Goal: Book appointment/travel/reservation

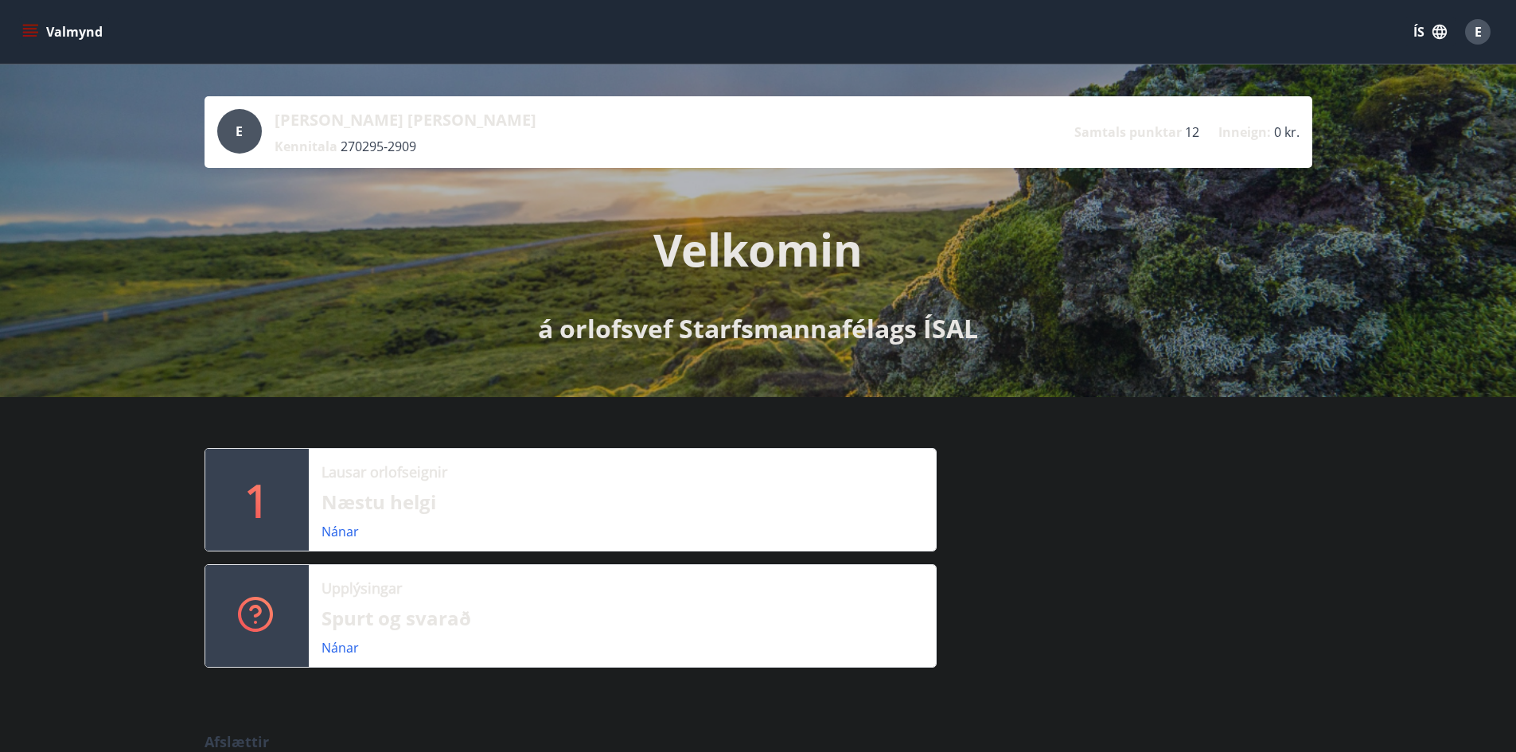
click at [18, 33] on div "Valmynd ÍS E" at bounding box center [758, 32] width 1516 height 64
click at [30, 31] on icon "menu" at bounding box center [30, 32] width 16 height 16
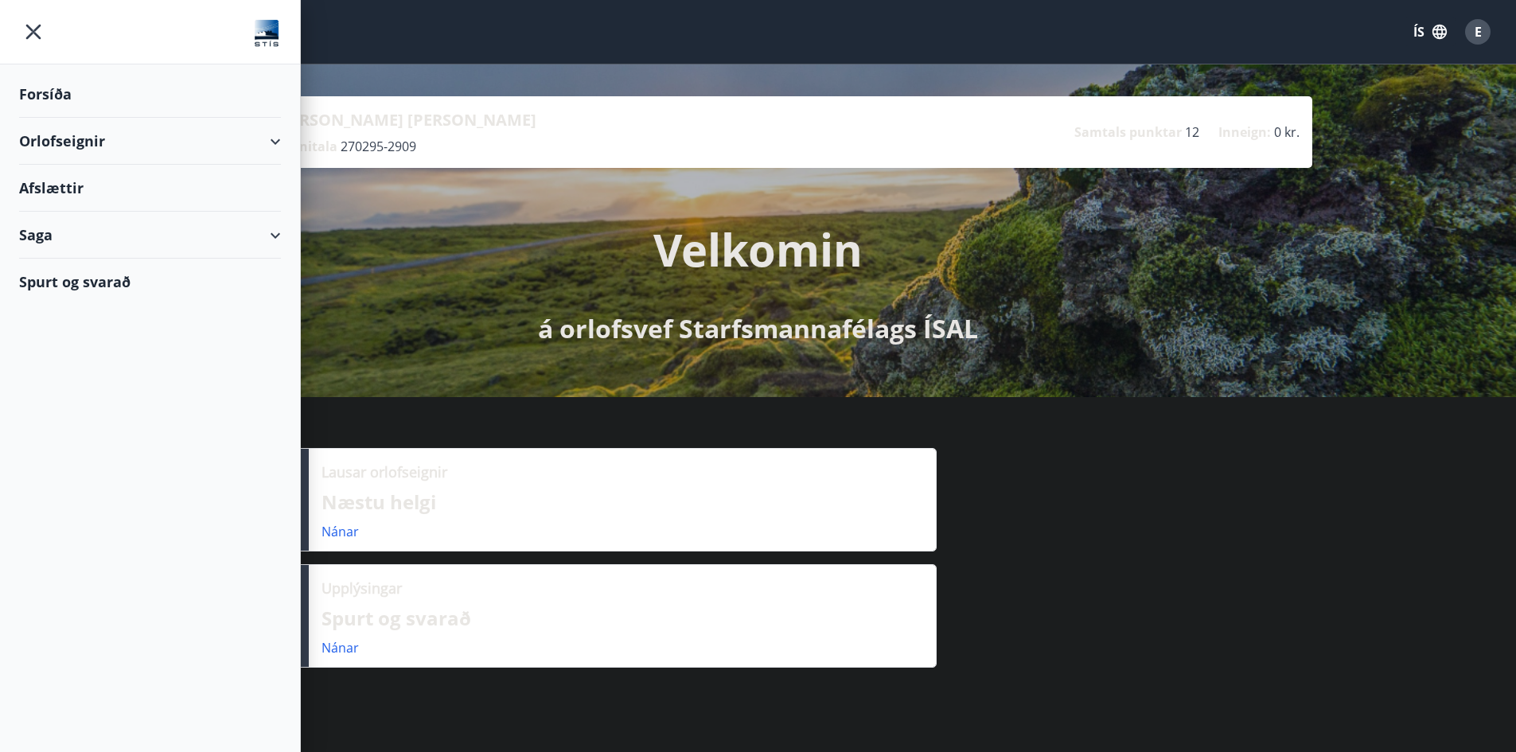
click at [262, 150] on div "Orlofseignir" at bounding box center [150, 141] width 262 height 47
click at [75, 217] on div "Bókunardagatal" at bounding box center [150, 214] width 236 height 33
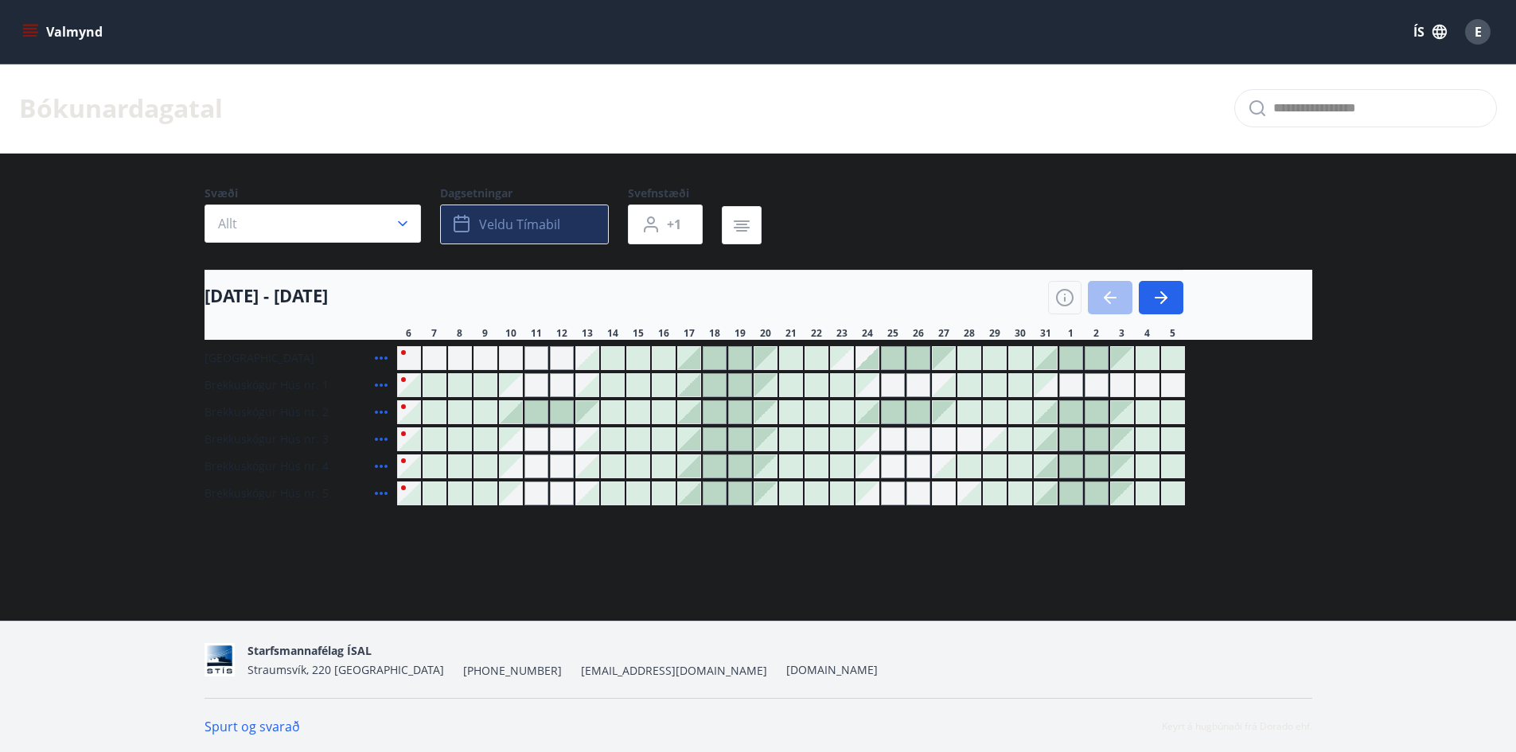
click at [545, 225] on span "Veldu tímabil" at bounding box center [519, 225] width 81 height 18
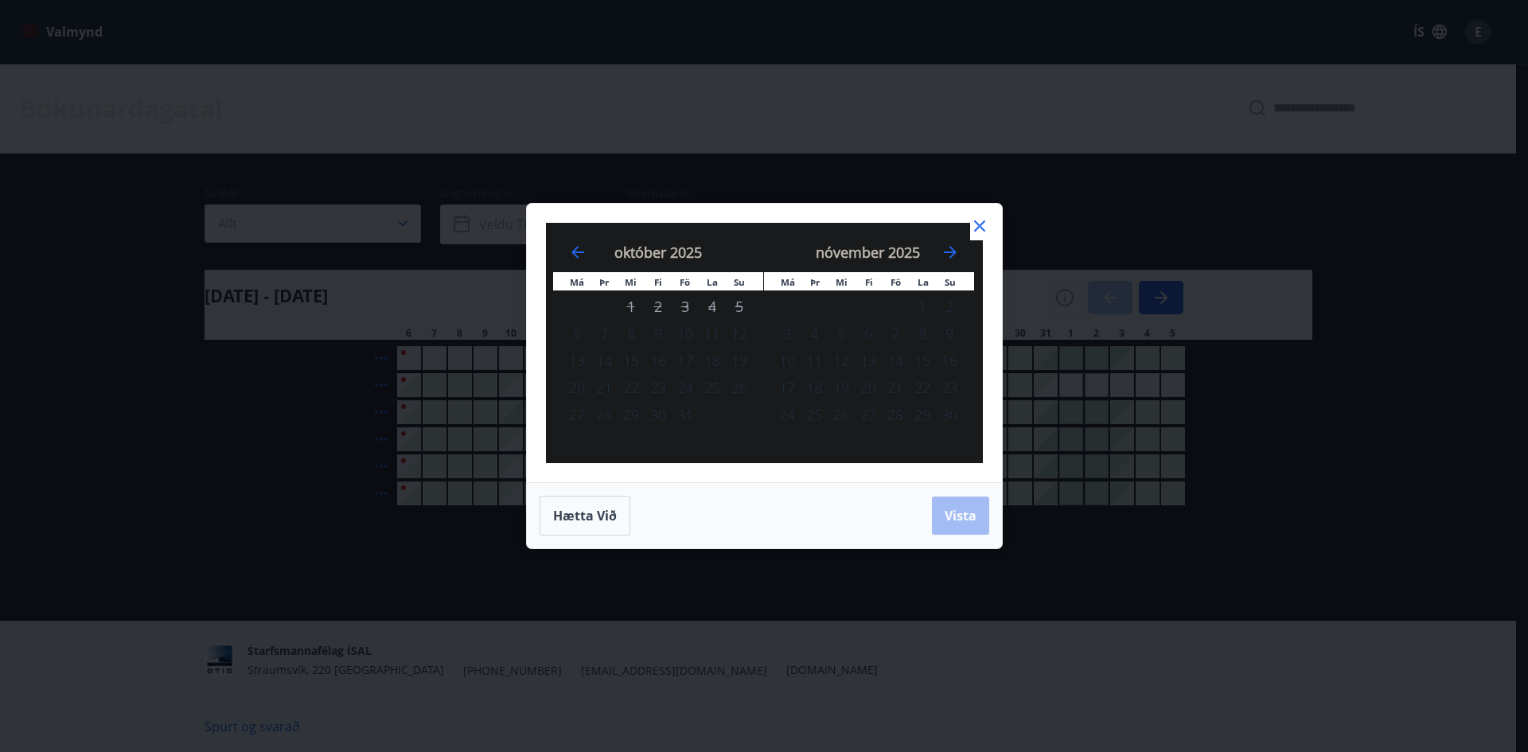
click at [685, 336] on div "10" at bounding box center [685, 333] width 27 height 27
click at [954, 516] on span "Vista" at bounding box center [961, 516] width 32 height 18
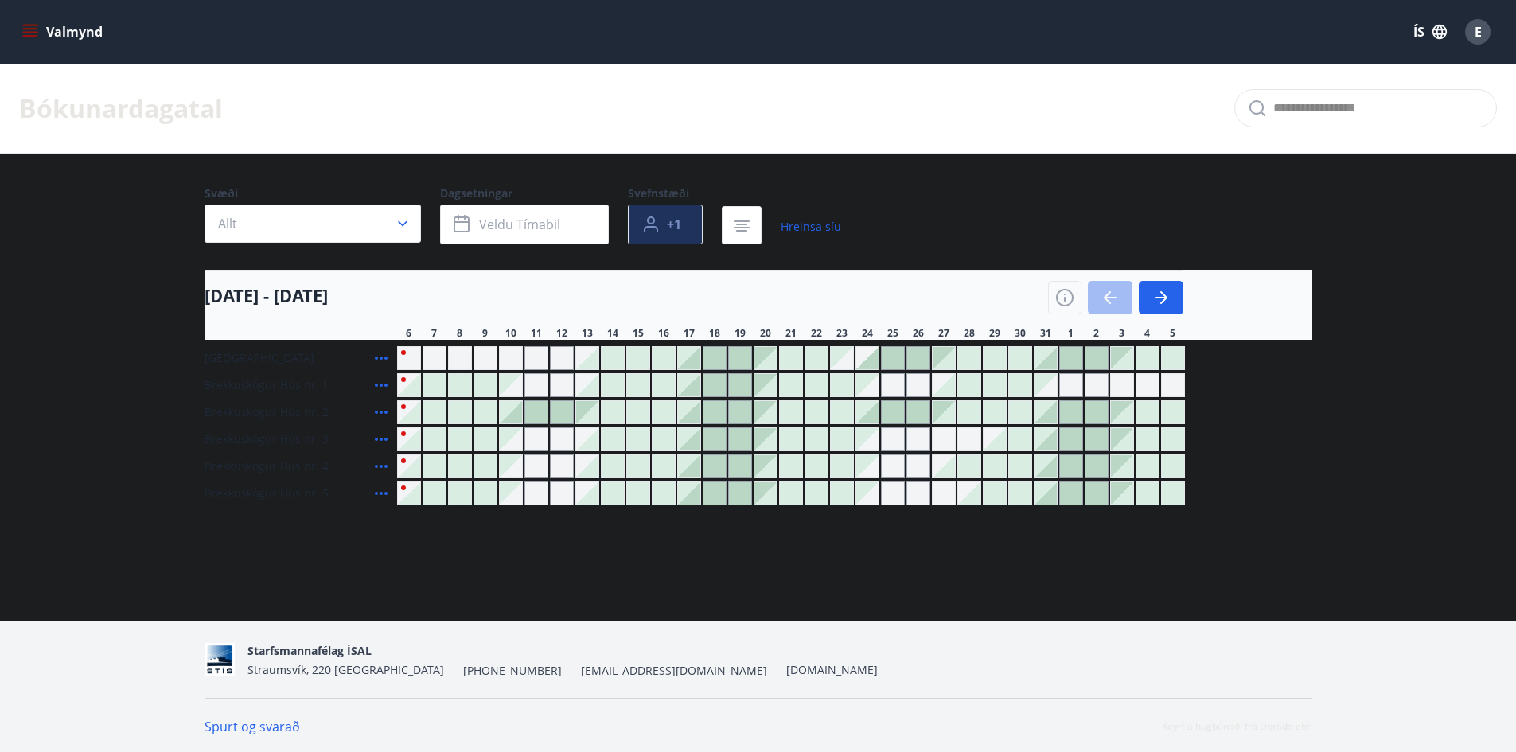
click at [679, 226] on span "+1" at bounding box center [674, 225] width 14 height 18
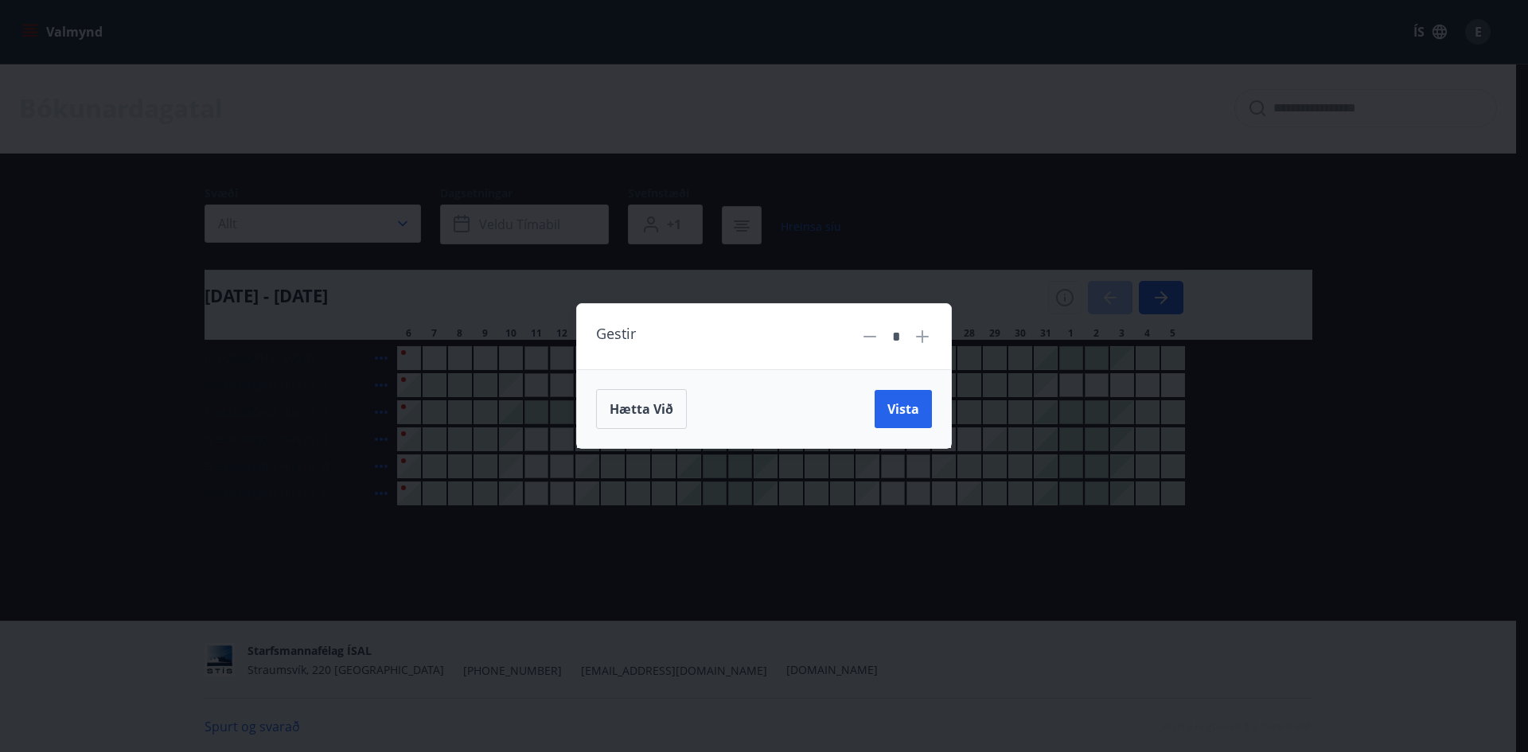
click at [927, 344] on icon at bounding box center [922, 336] width 19 height 19
click at [865, 343] on icon at bounding box center [869, 336] width 19 height 19
click at [919, 337] on icon at bounding box center [922, 336] width 13 height 13
type input "*"
click at [904, 412] on span "Vista" at bounding box center [904, 409] width 32 height 18
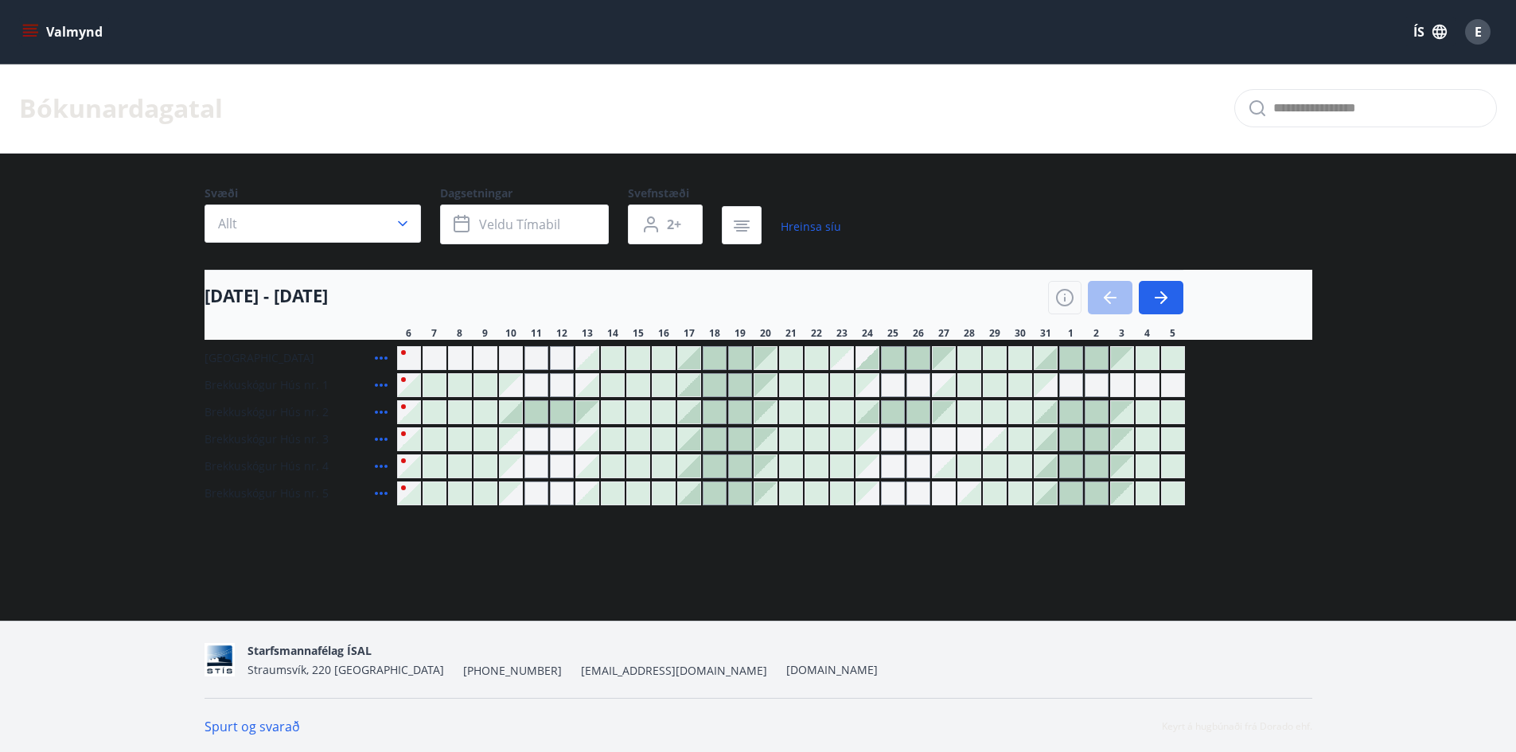
click at [513, 415] on div at bounding box center [511, 412] width 22 height 22
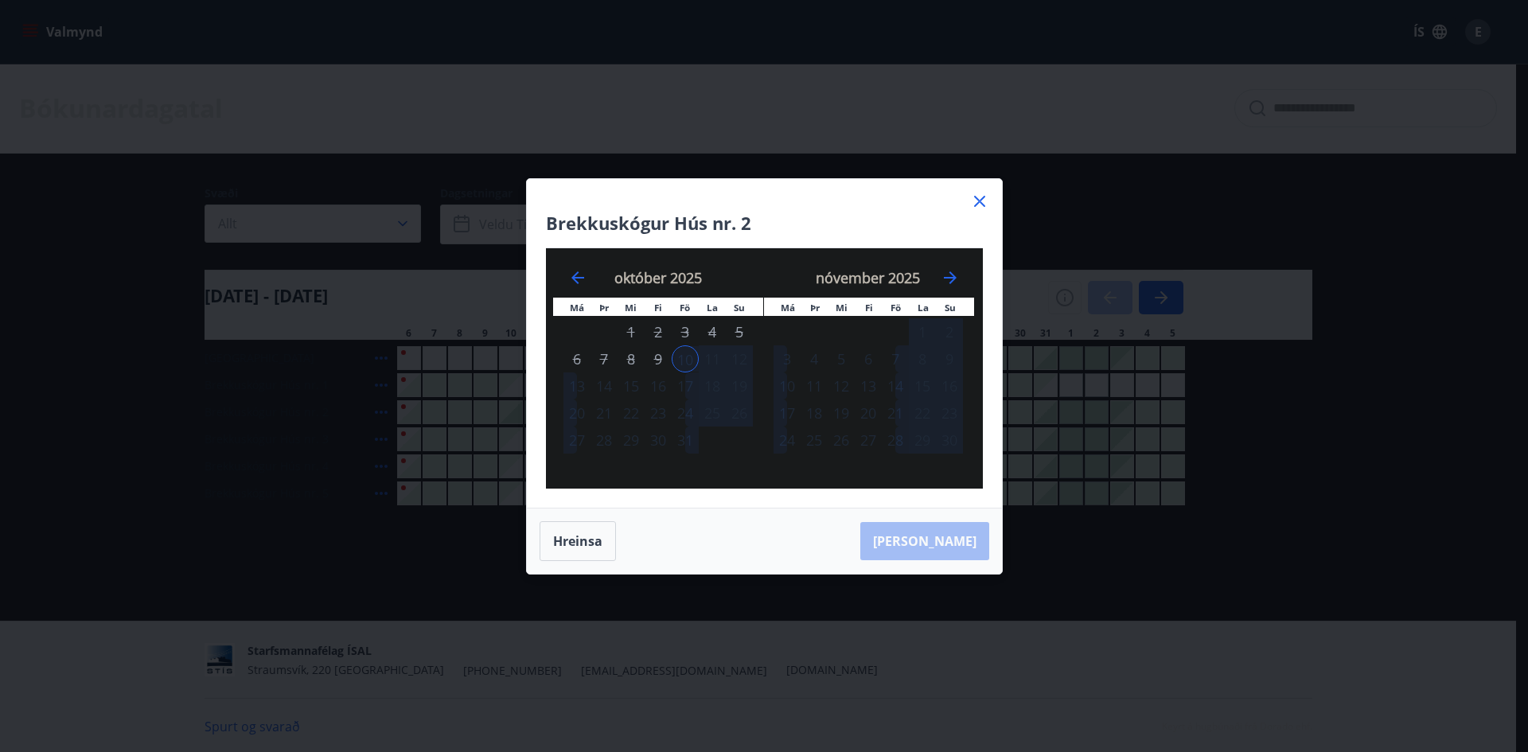
click at [687, 360] on div "10" at bounding box center [685, 358] width 27 height 27
click at [735, 360] on div "12" at bounding box center [739, 358] width 27 height 27
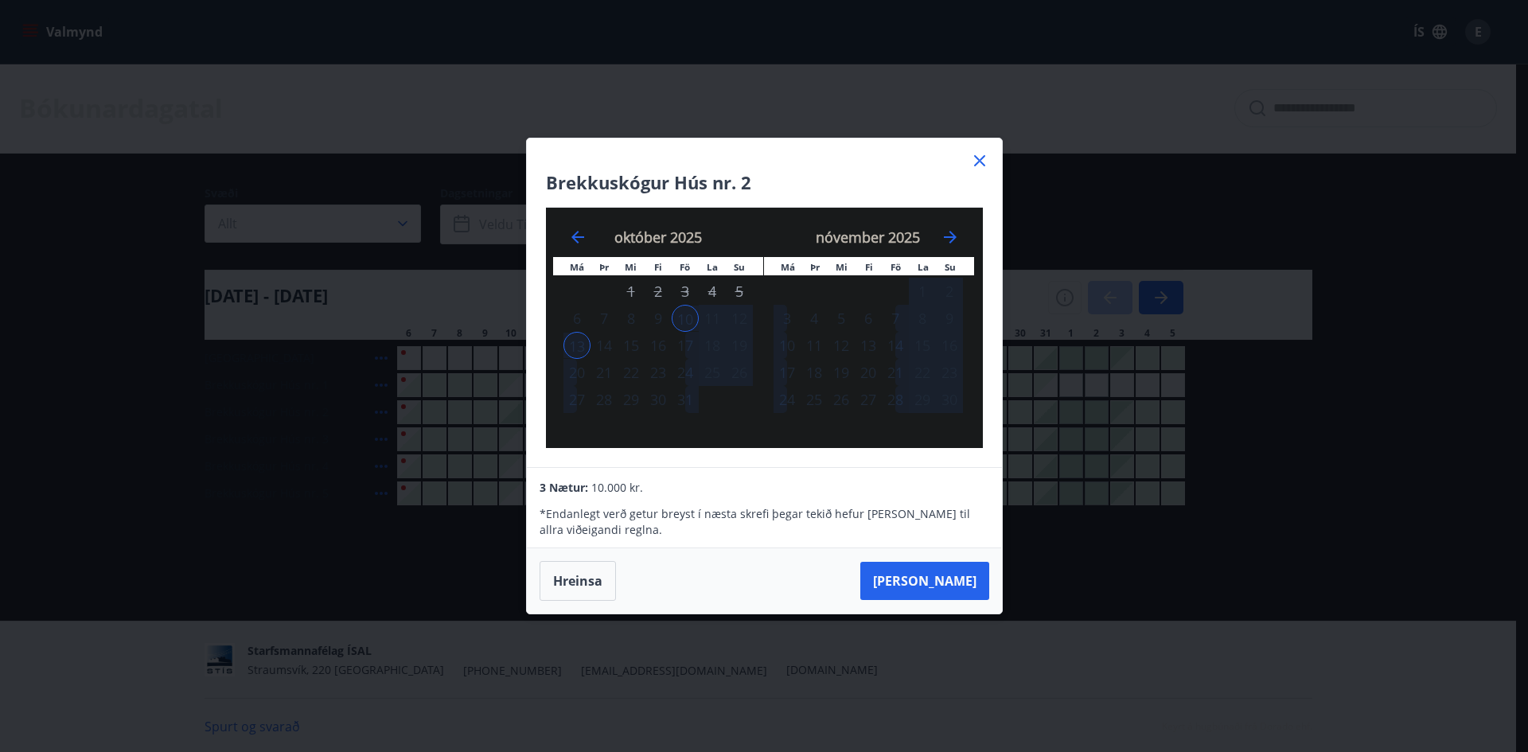
click at [690, 320] on div "10" at bounding box center [685, 318] width 27 height 27
click at [699, 320] on tr "6 7 8 9 10 11 12" at bounding box center [658, 318] width 189 height 27
click at [714, 320] on div "11" at bounding box center [712, 318] width 27 height 27
click at [690, 322] on div "10" at bounding box center [685, 318] width 27 height 27
click at [713, 323] on div "11" at bounding box center [712, 318] width 27 height 27
